Goal: Information Seeking & Learning: Learn about a topic

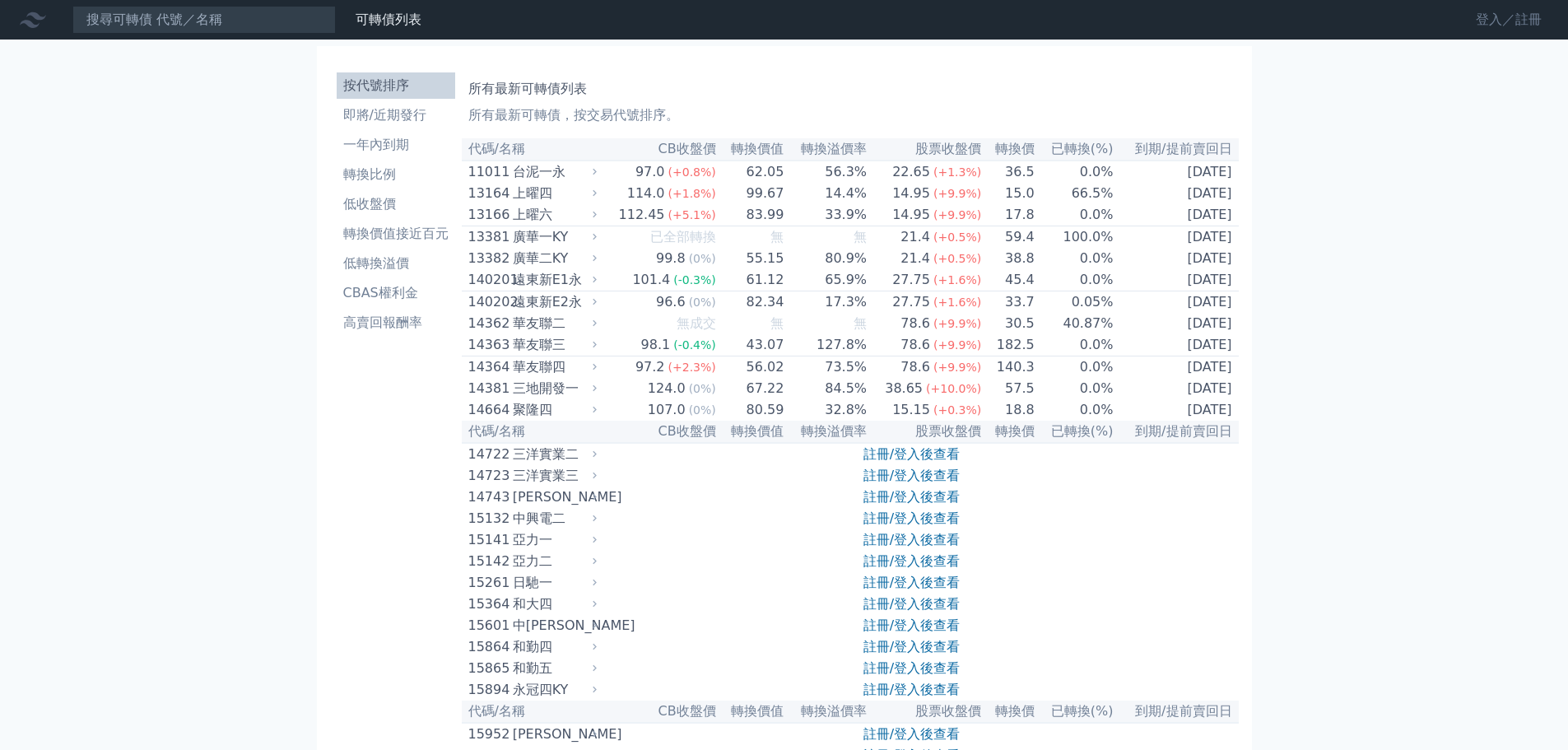
click at [1483, 24] on link "登入／註冊" at bounding box center [1509, 19] width 93 height 26
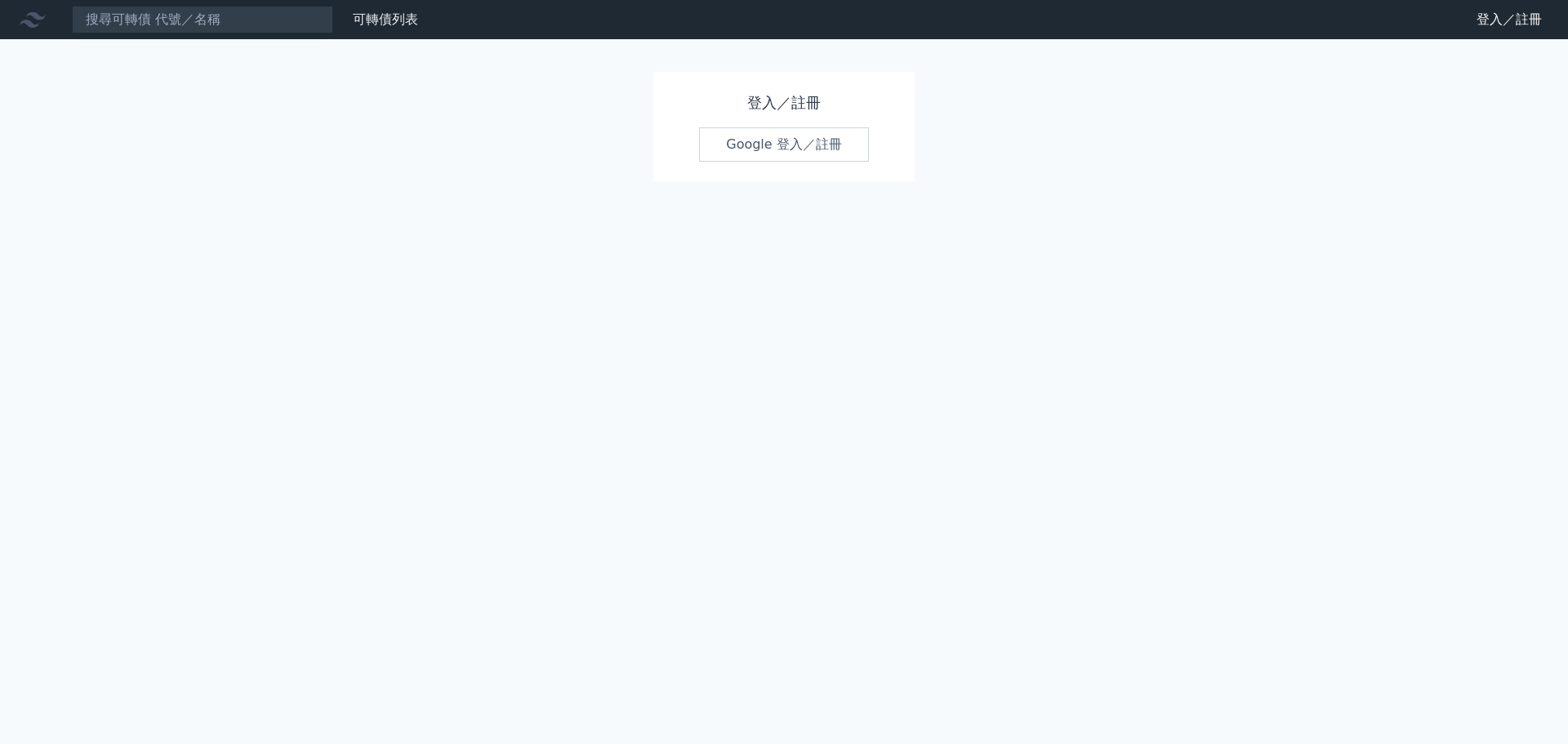
click at [812, 154] on link "Google 登入／註冊" at bounding box center [784, 144] width 170 height 34
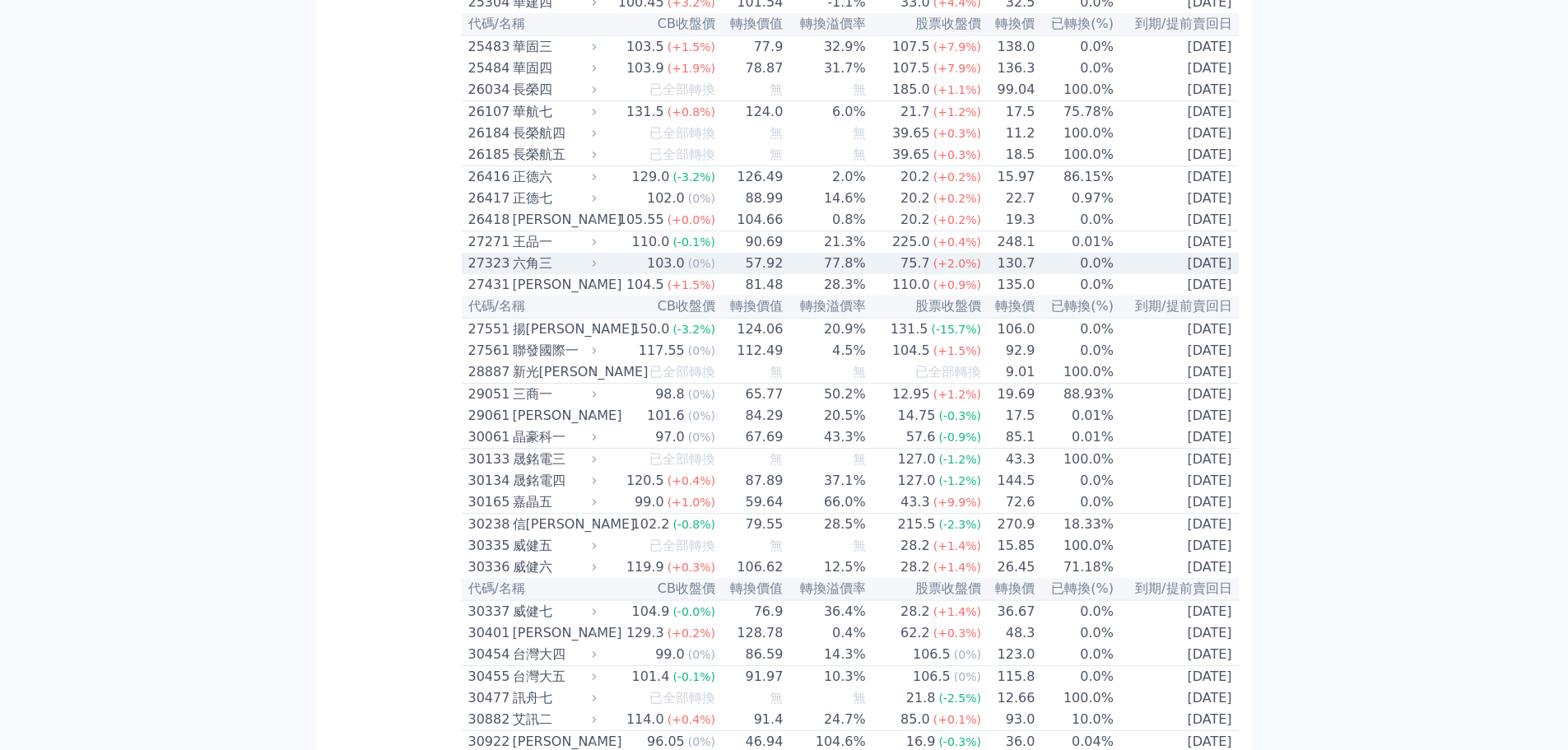
scroll to position [1894, 0]
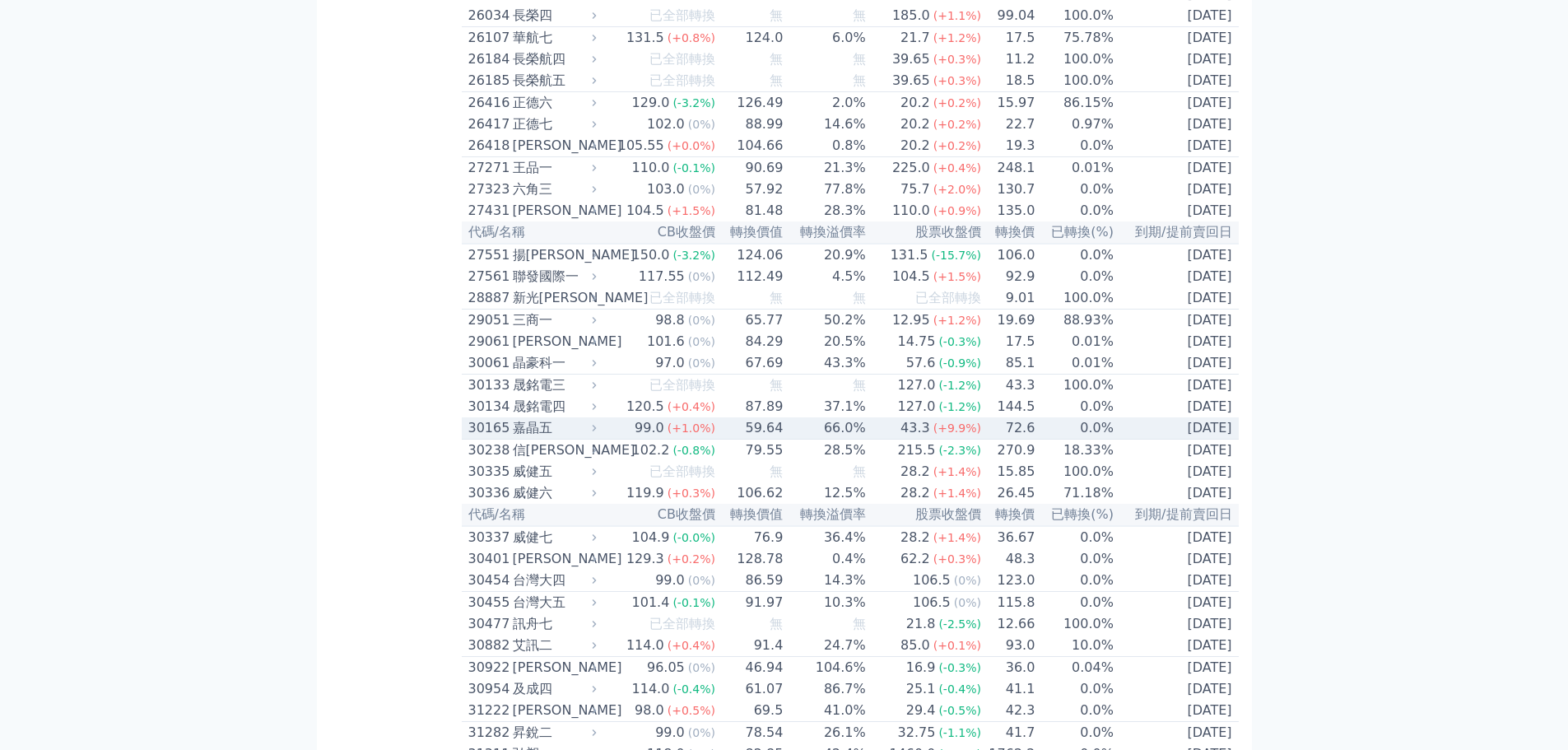
click at [564, 438] on div "嘉晶五" at bounding box center [553, 428] width 81 height 19
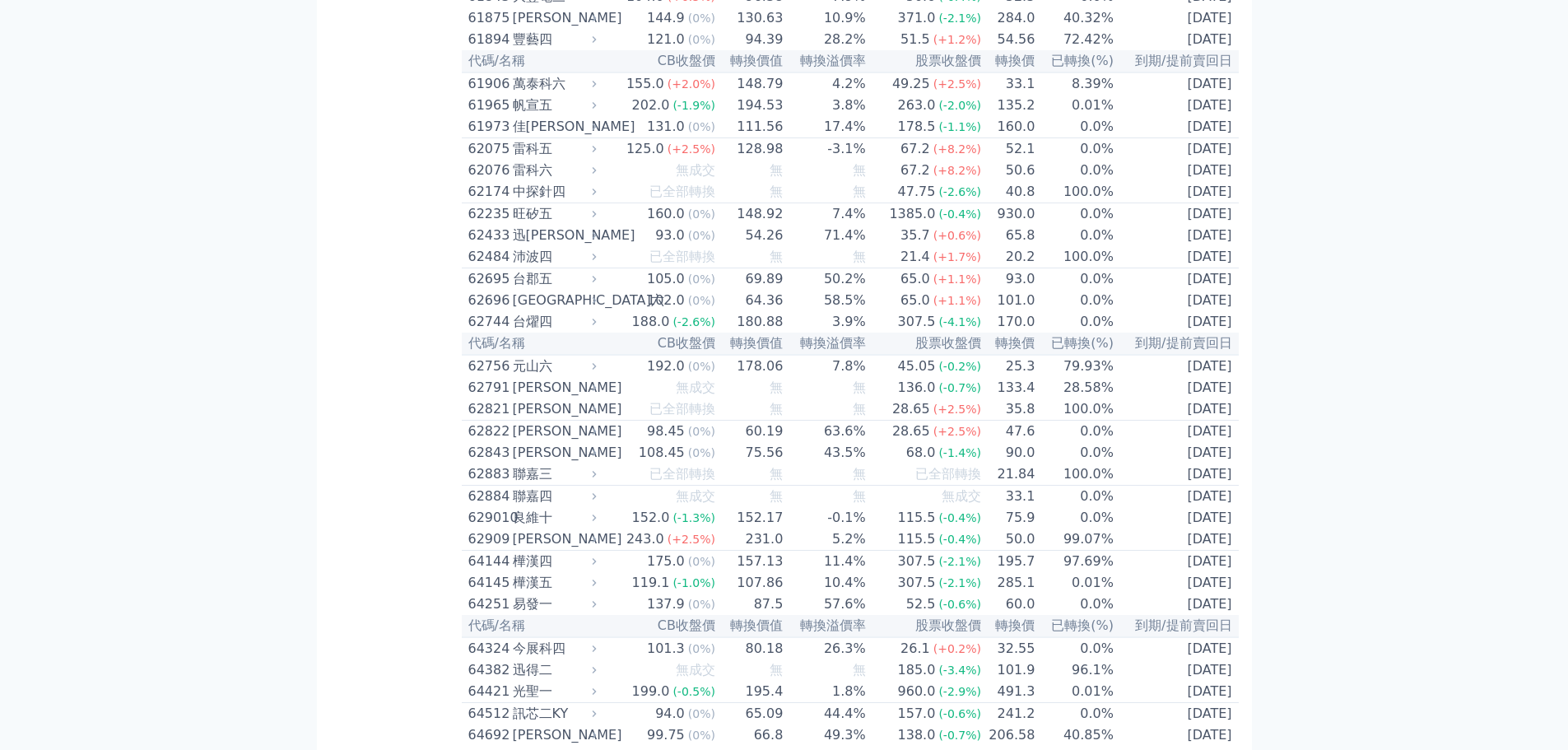
scroll to position [6915, 0]
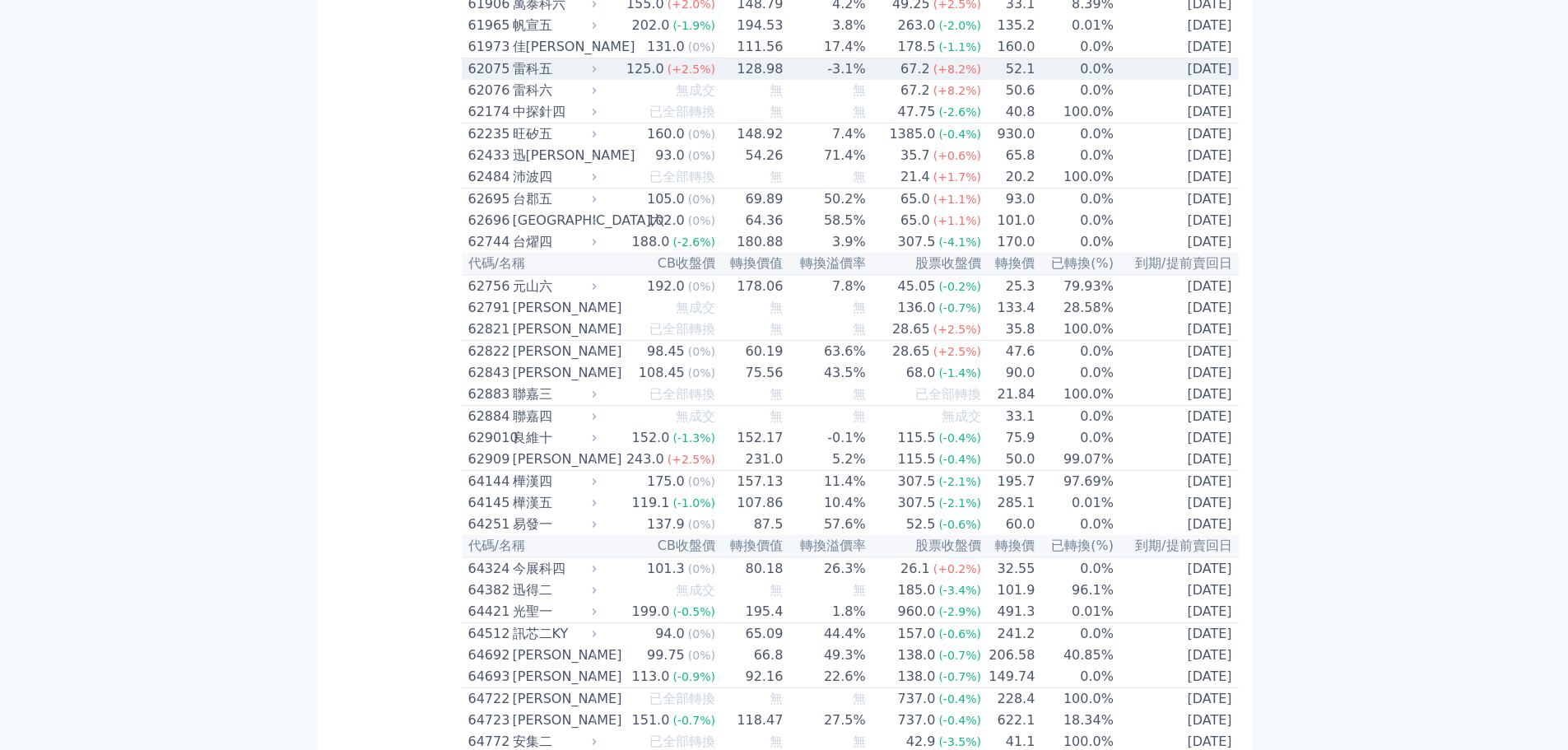
click at [583, 79] on div "雷科五" at bounding box center [553, 69] width 81 height 19
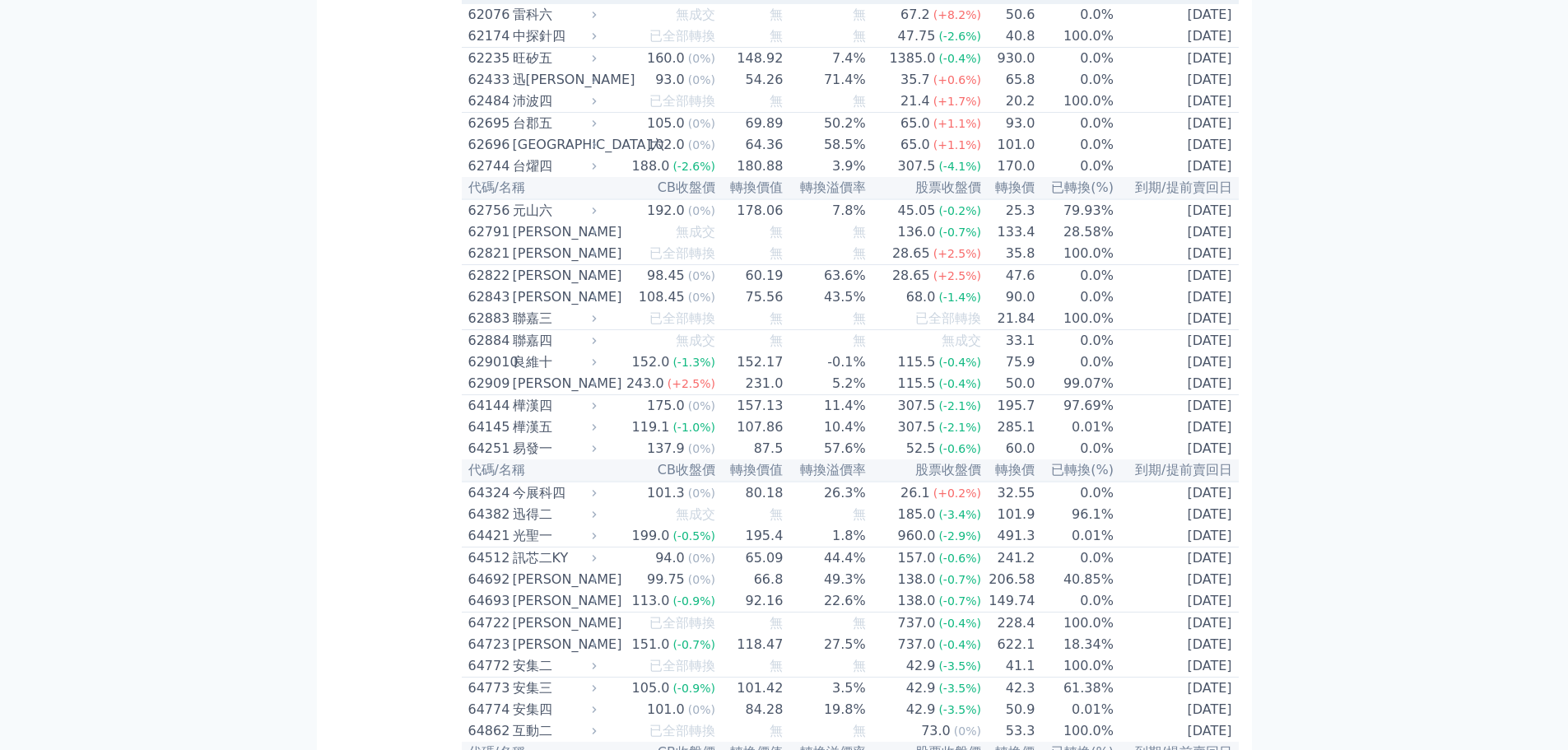
scroll to position [7738, 0]
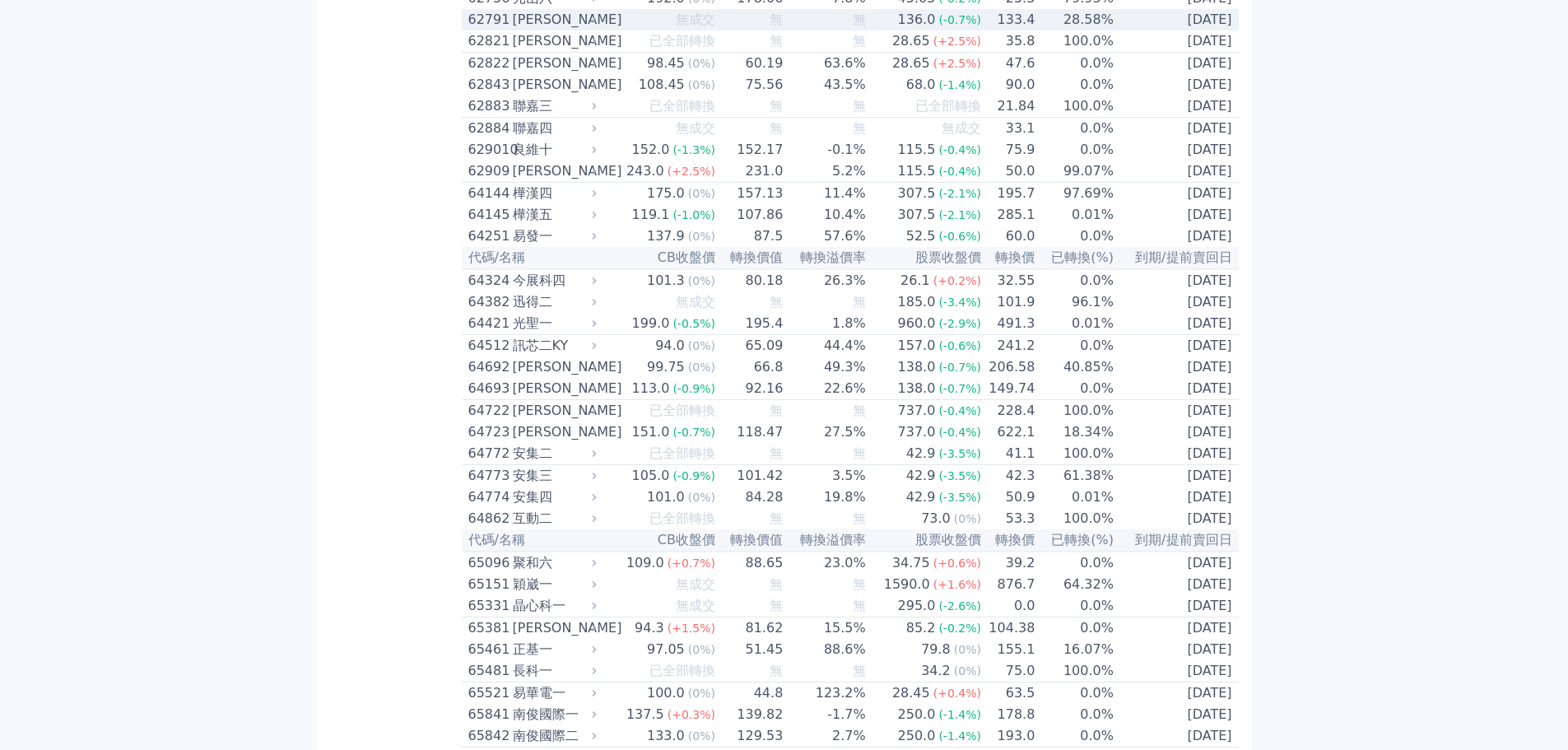
click at [559, 29] on div "[PERSON_NAME]" at bounding box center [553, 19] width 81 height 19
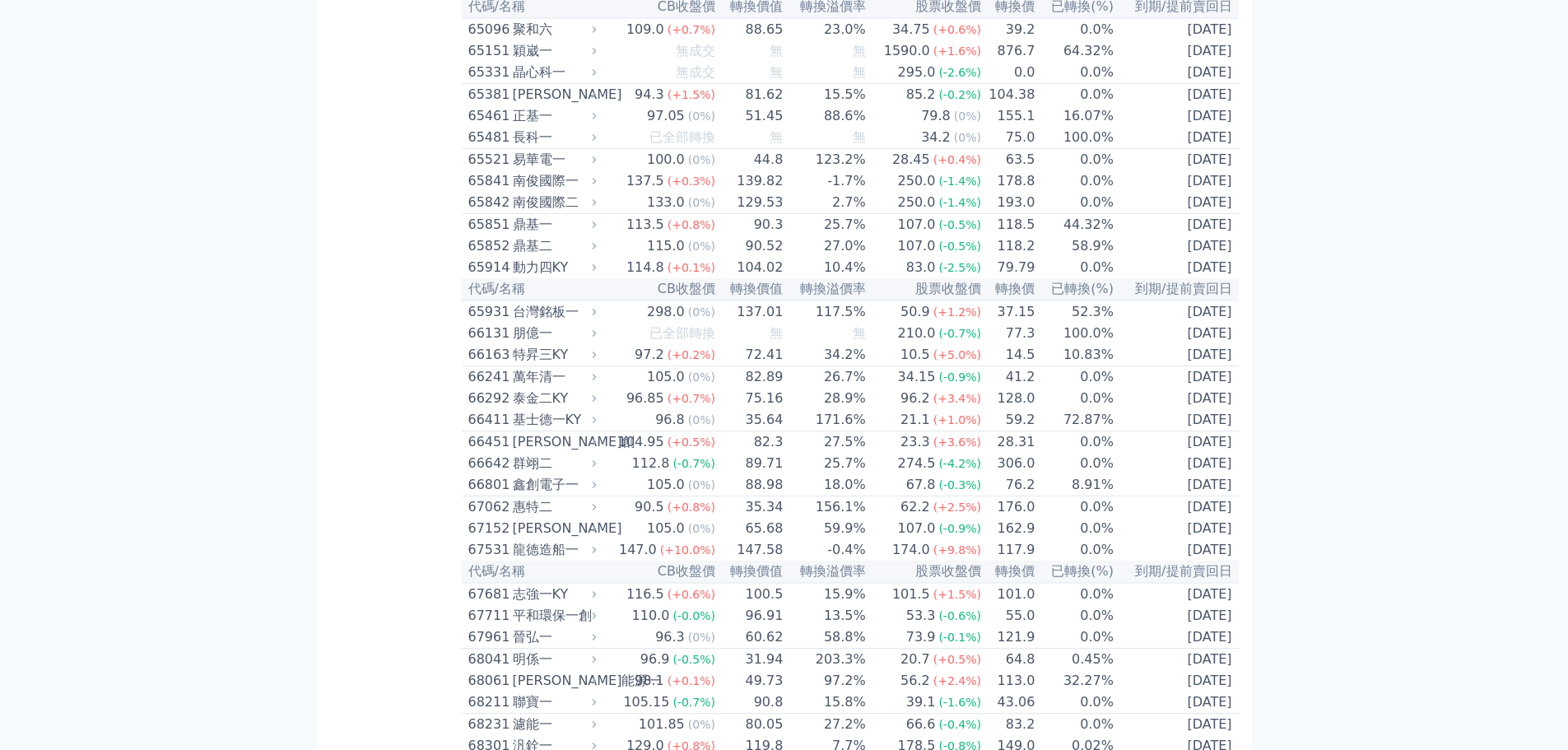
scroll to position [8808, 0]
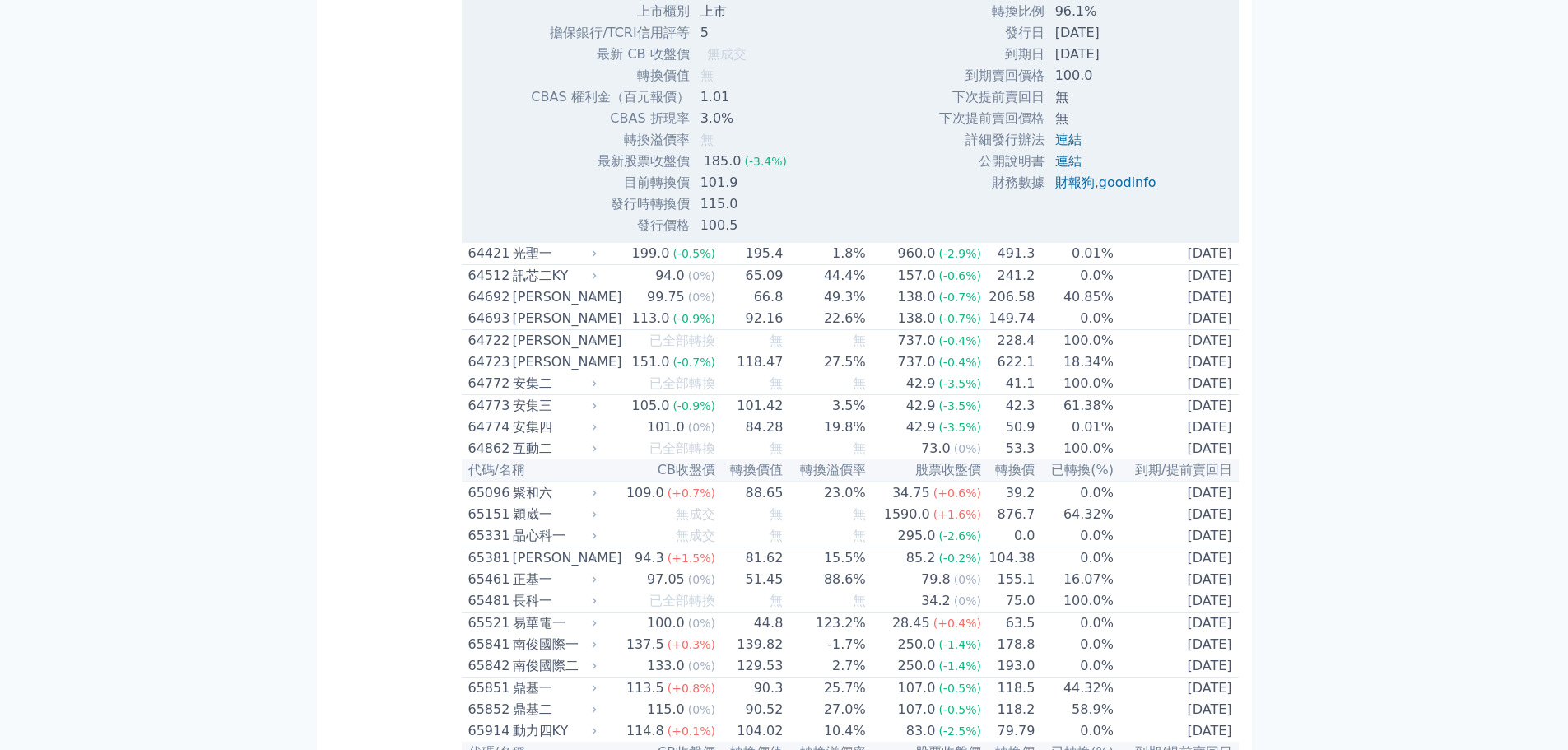
scroll to position [8973, 0]
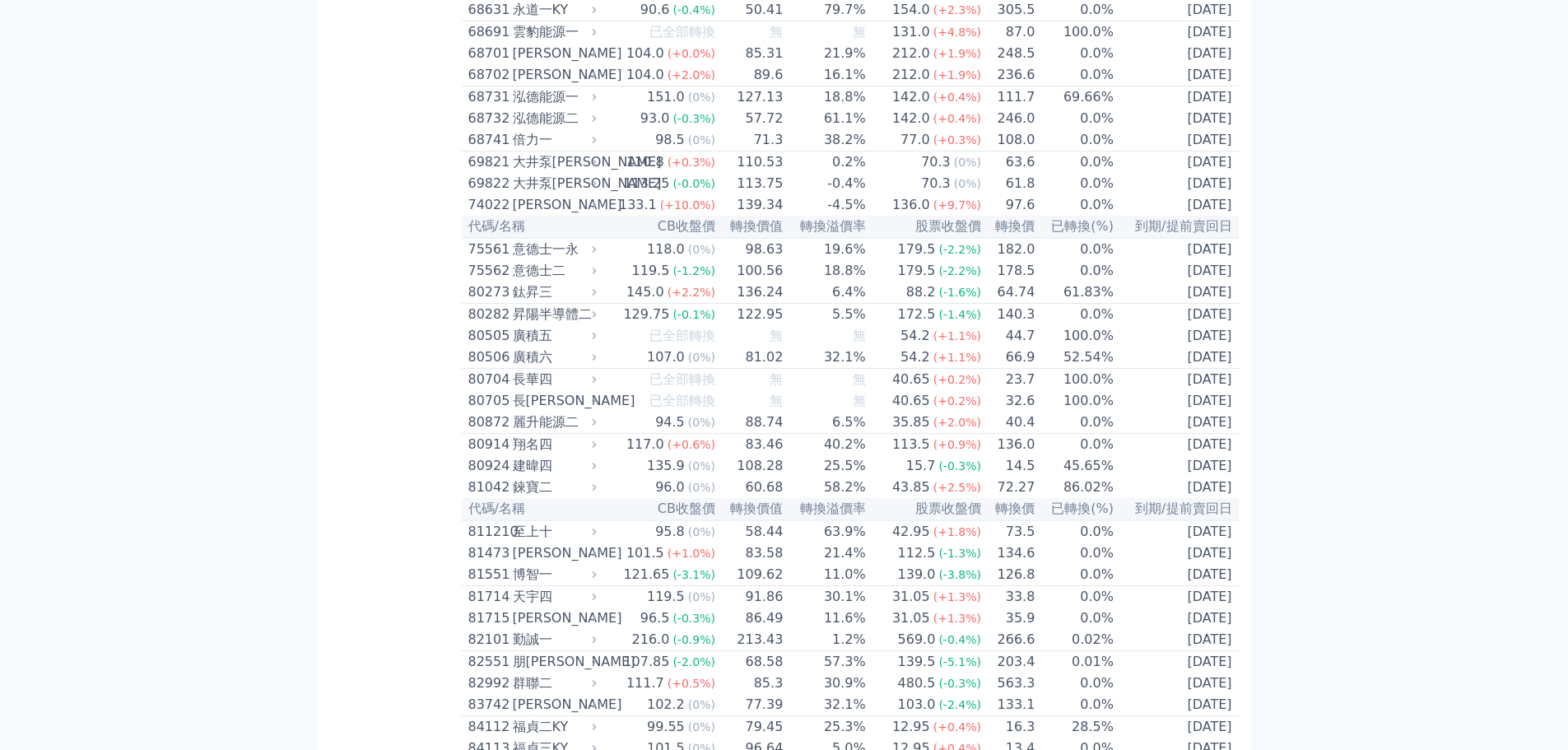
scroll to position [9714, 0]
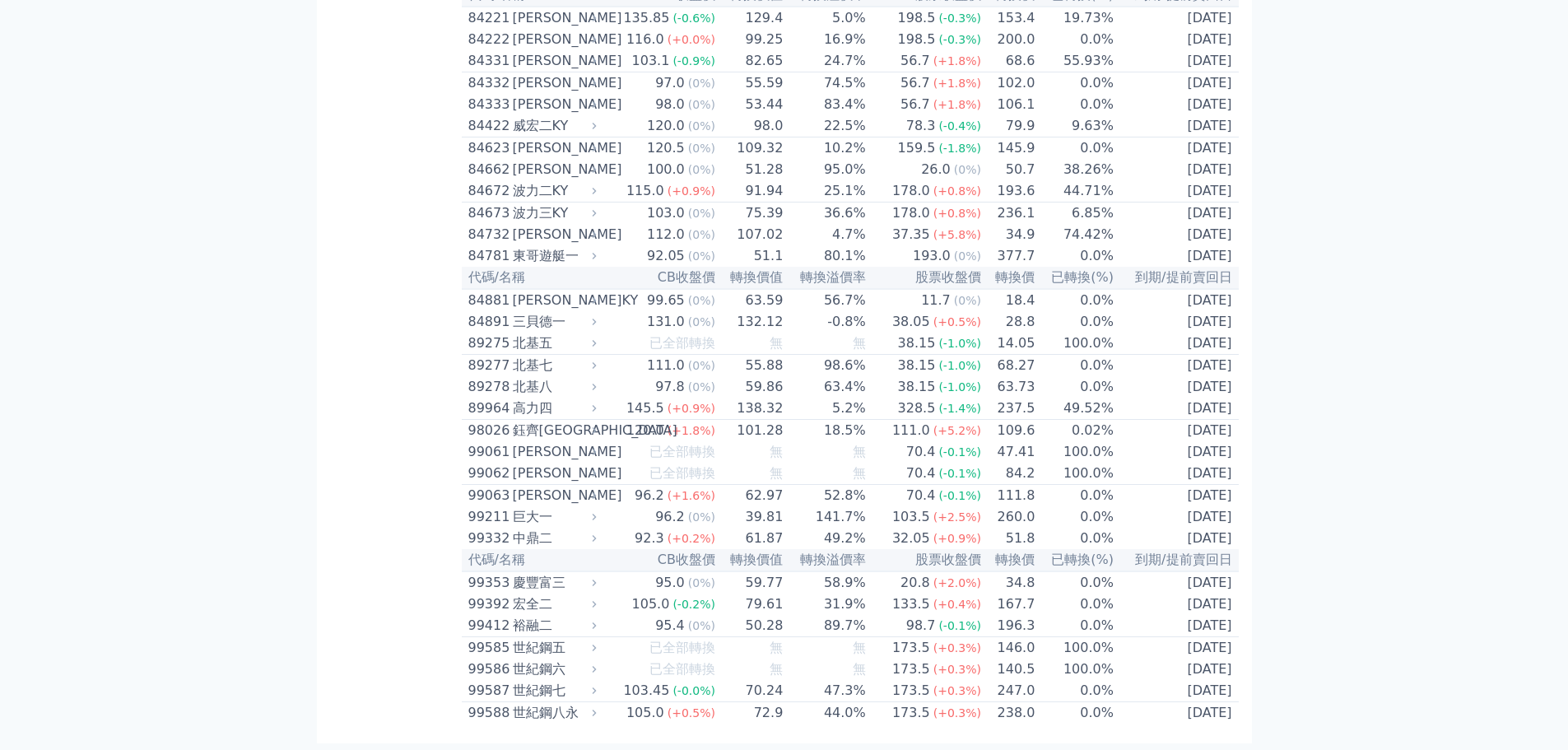
scroll to position [10784, 0]
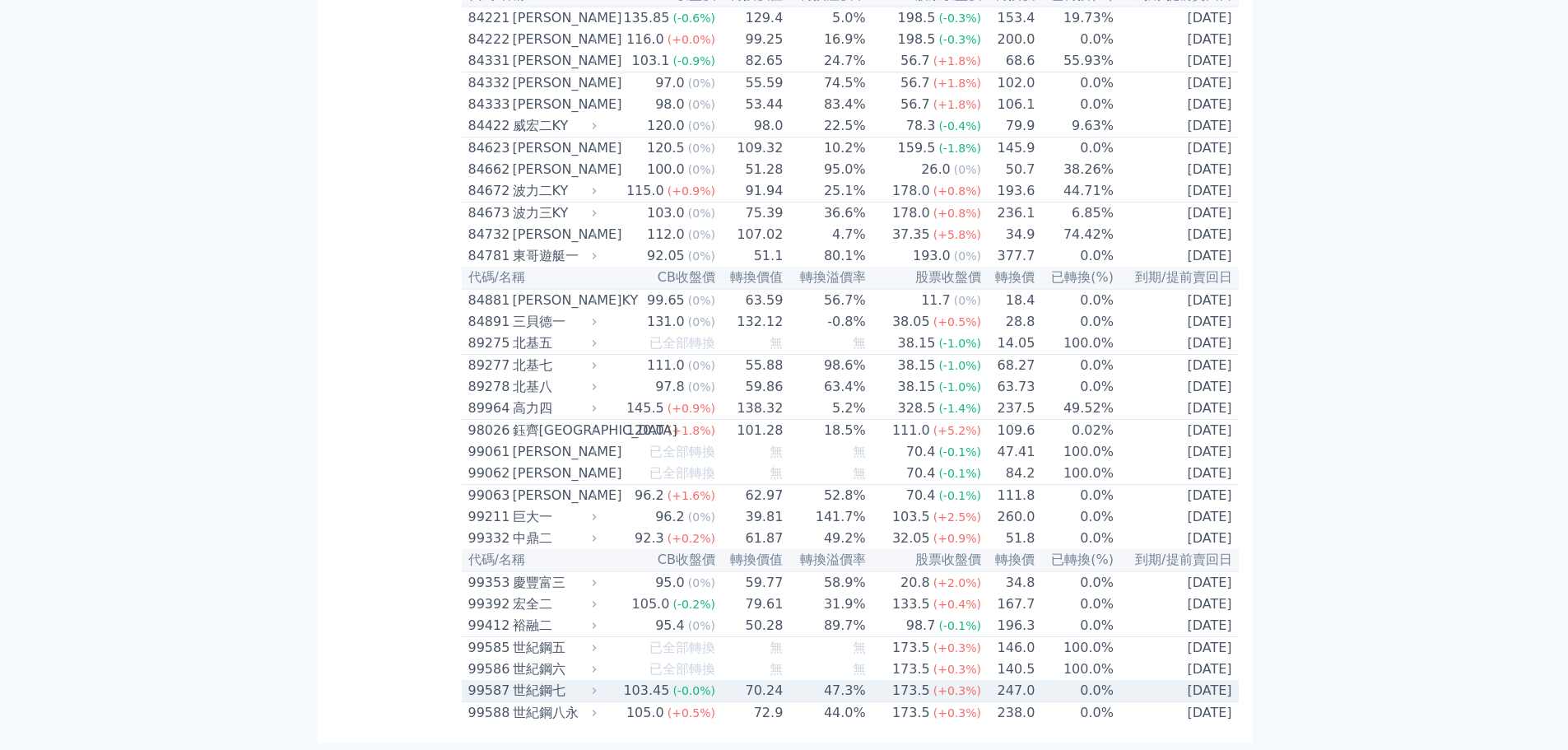
click at [653, 681] on div "103.45" at bounding box center [646, 691] width 53 height 19
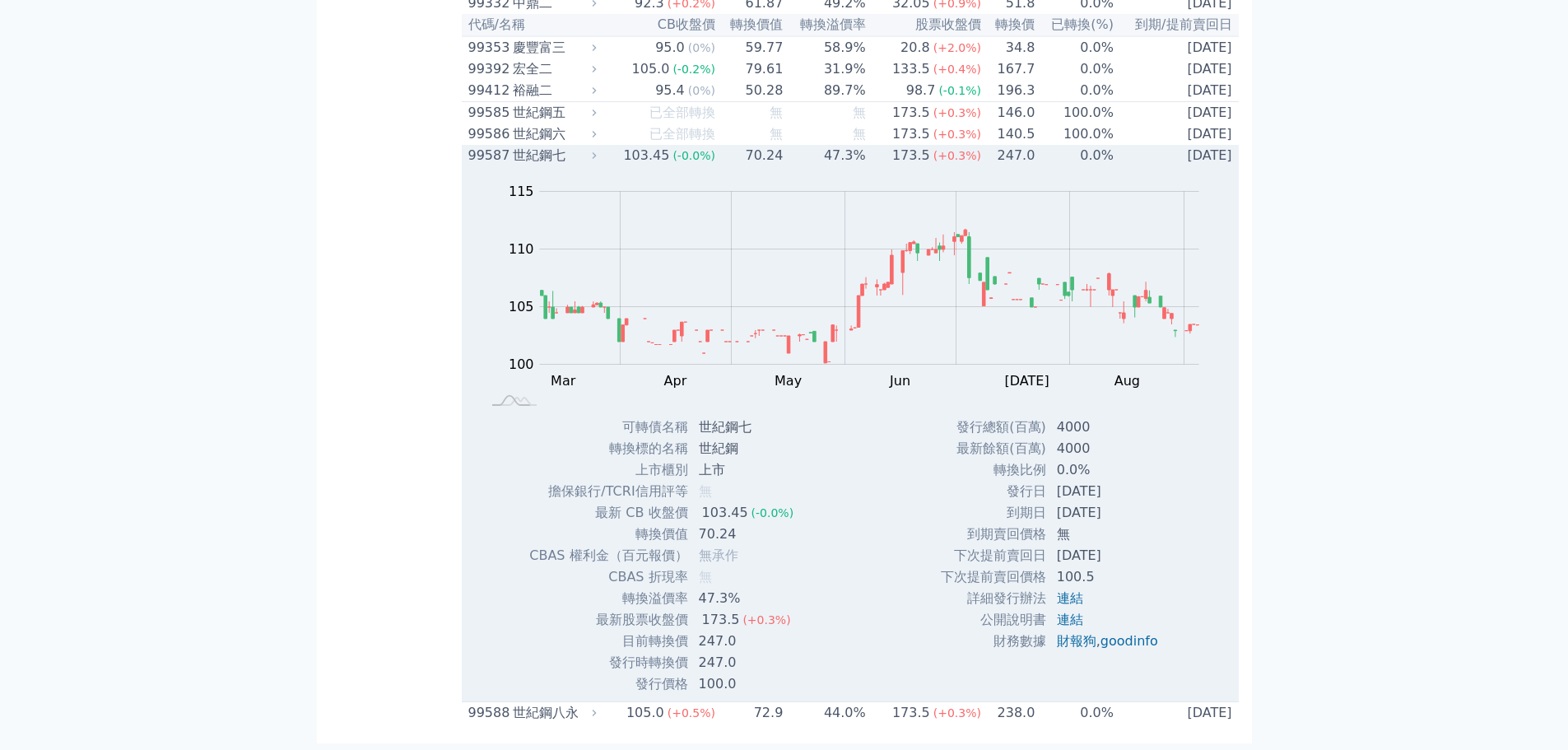
scroll to position [12796, 0]
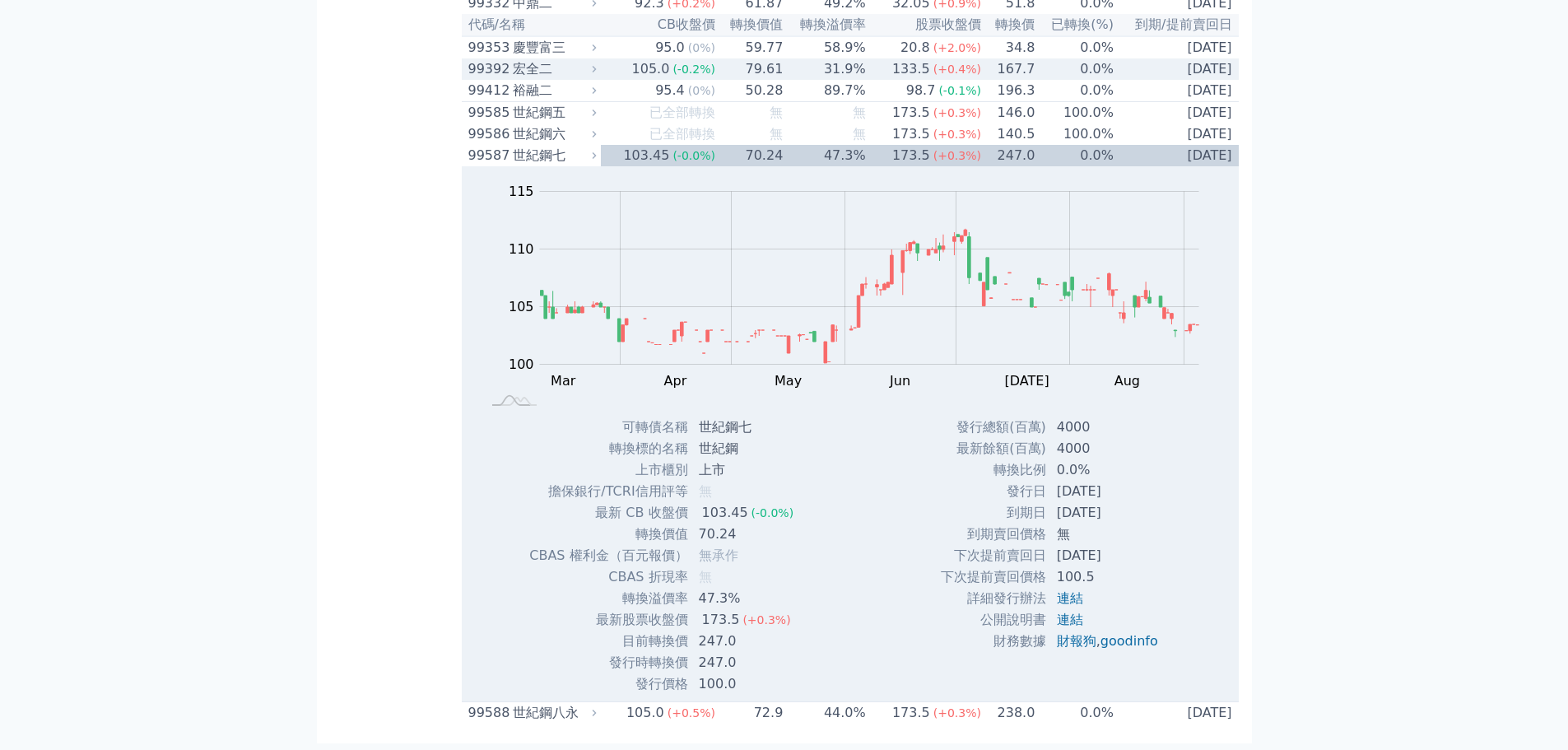
click at [598, 74] on icon at bounding box center [593, 68] width 11 height 11
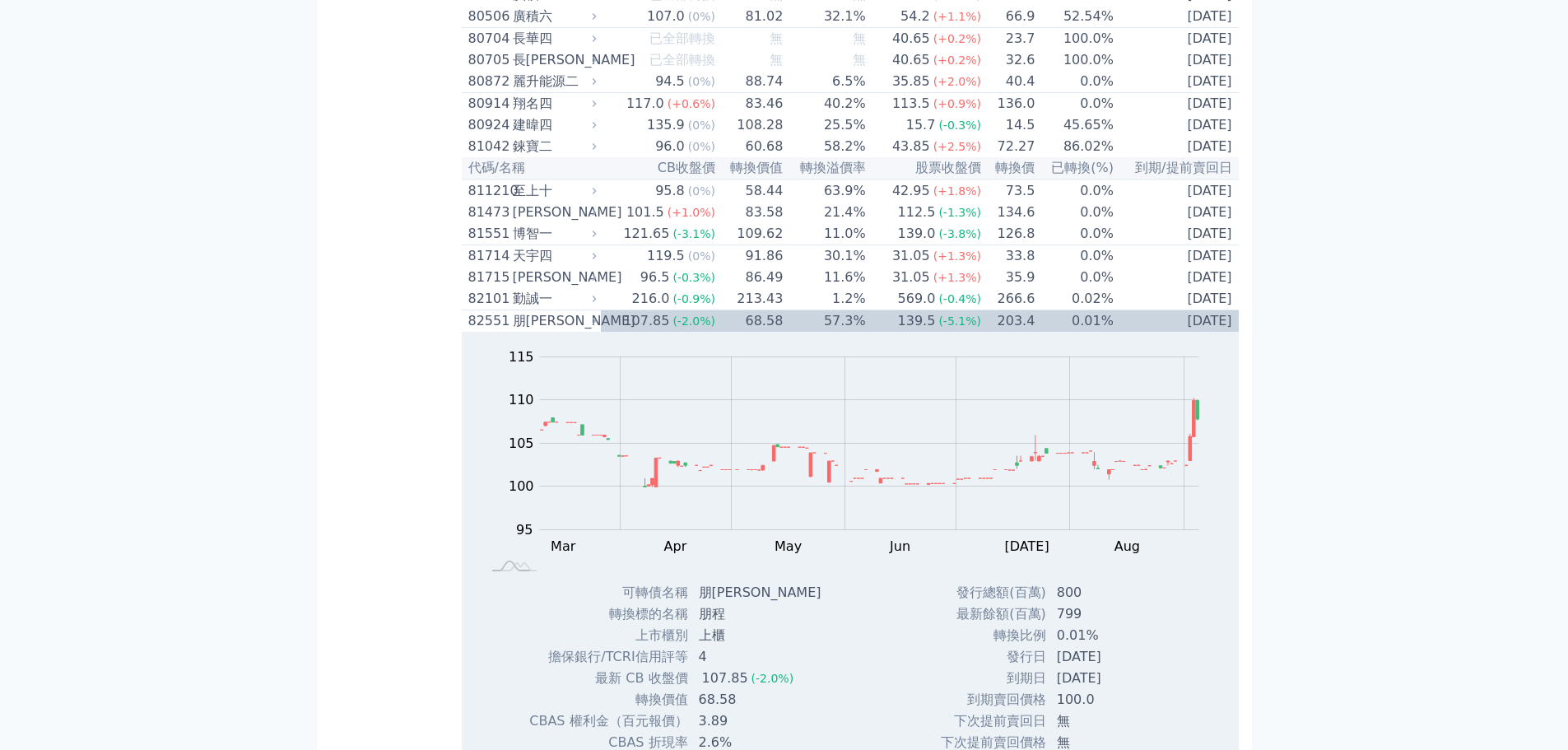
scroll to position [9997, 0]
